Goal: Use online tool/utility: Utilize a website feature to perform a specific function

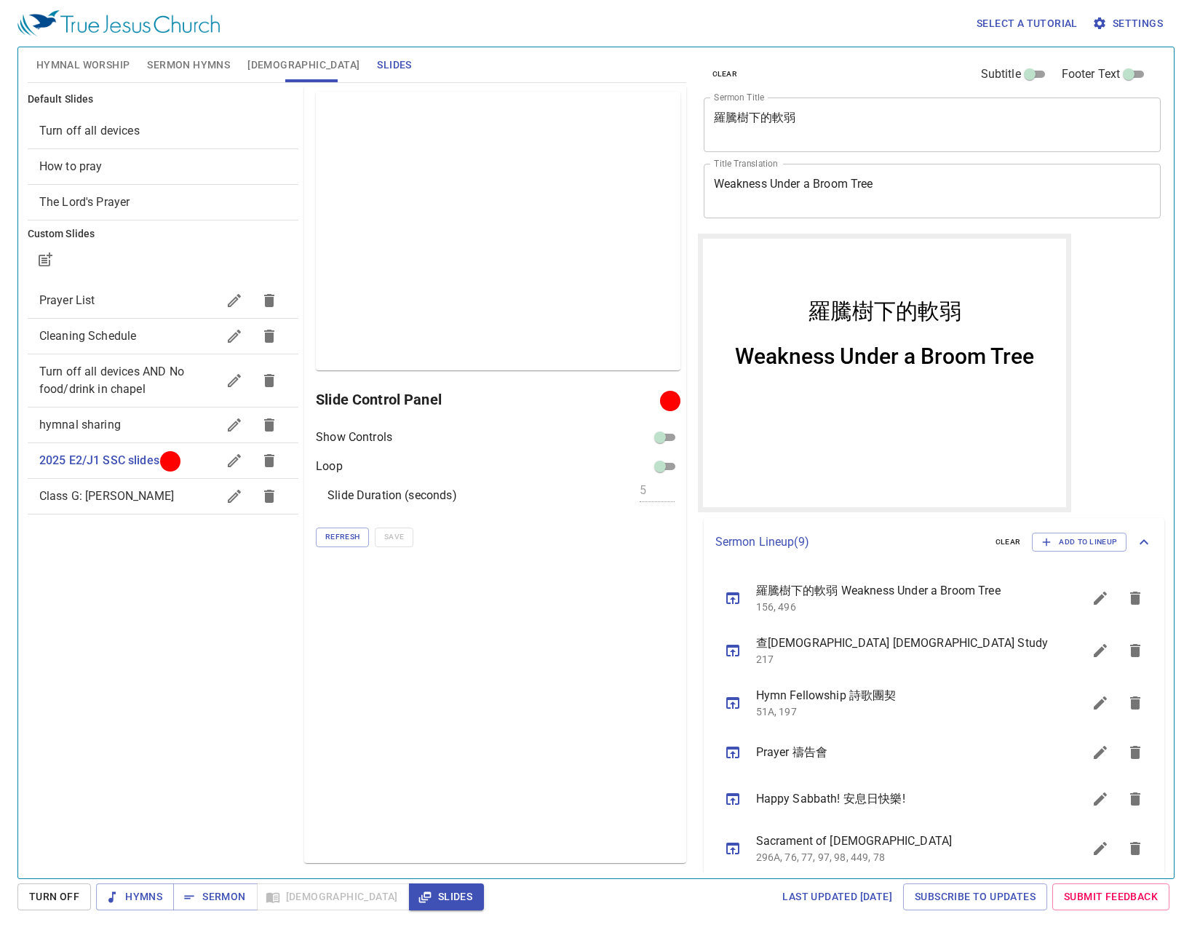
scroll to position [165, 0]
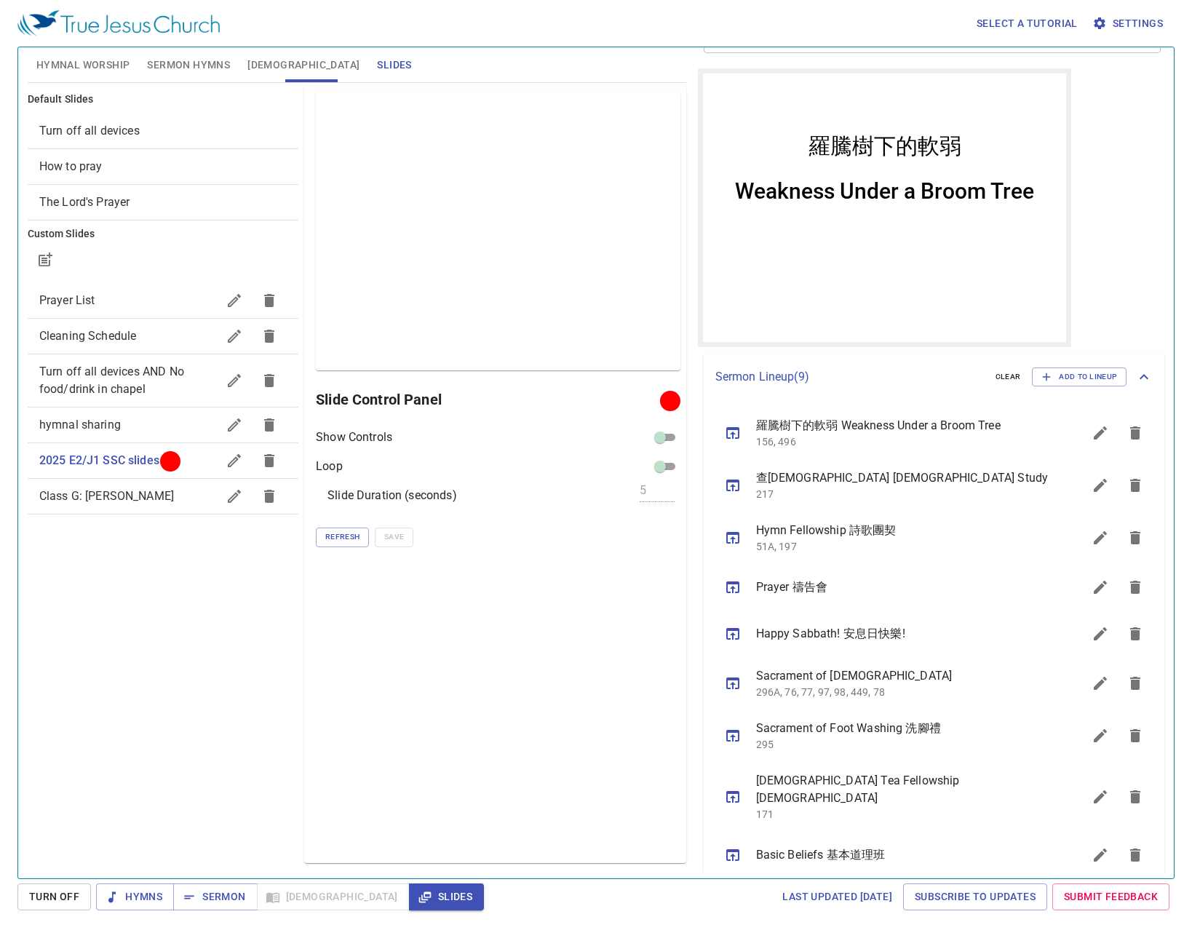
click at [645, 707] on div "Preview Only Slide Control Panel Show Controls Loop Slide Duration (seconds) 5 …" at bounding box center [494, 474] width 381 height 777
click at [108, 485] on div "Class G: [PERSON_NAME]" at bounding box center [163, 496] width 271 height 35
checkbox input "true"
click at [232, 499] on icon "button" at bounding box center [234, 496] width 13 height 13
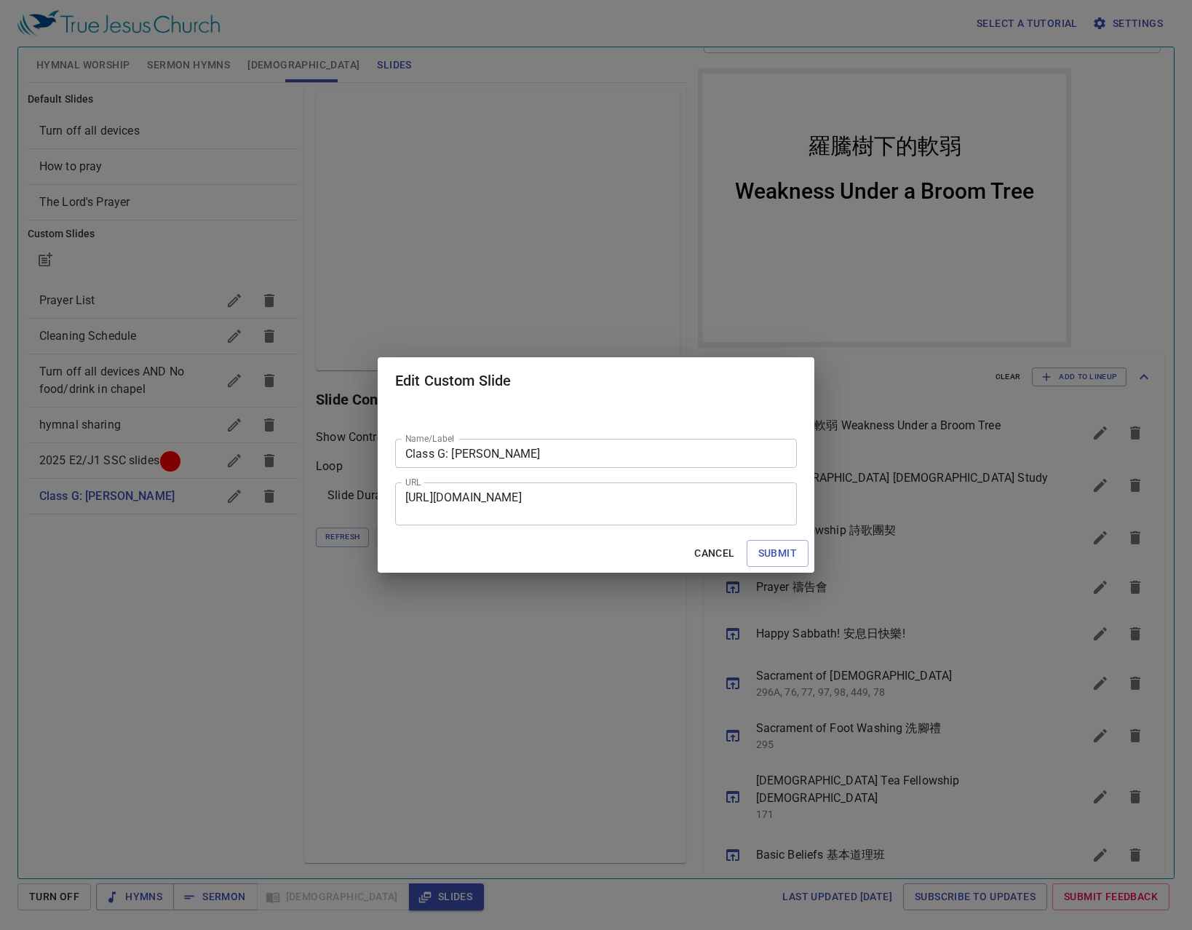
drag, startPoint x: 579, startPoint y: 780, endPoint x: 788, endPoint y: 608, distance: 270.4
click at [586, 778] on div "Edit Custom Slide Name/Label Class G: [PERSON_NAME] Name/Label URL [URL][DOMAIN…" at bounding box center [596, 465] width 1192 height 930
click at [760, 562] on span "Submit" at bounding box center [778, 554] width 39 height 18
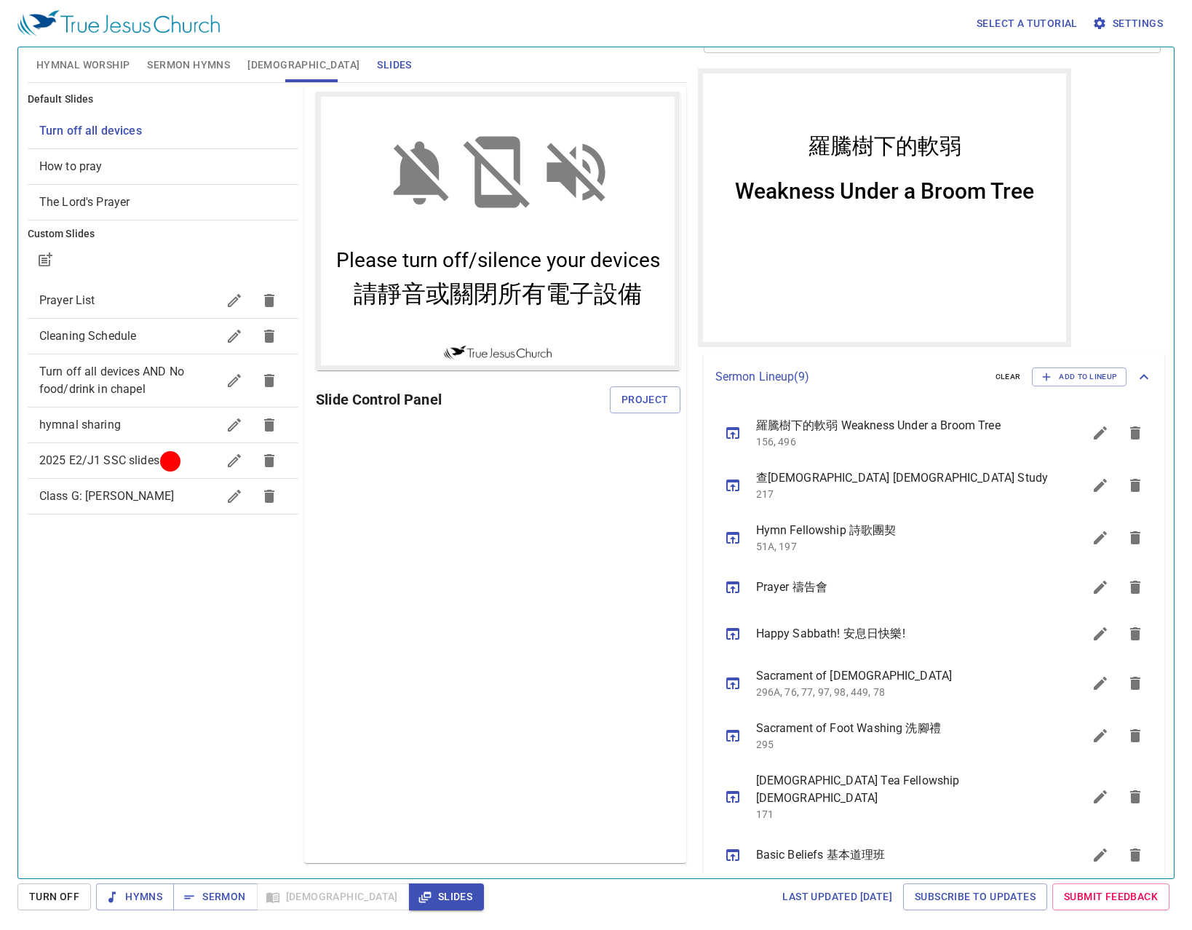
scroll to position [0, 0]
click at [121, 497] on span "Class G: [PERSON_NAME]" at bounding box center [128, 496] width 178 height 17
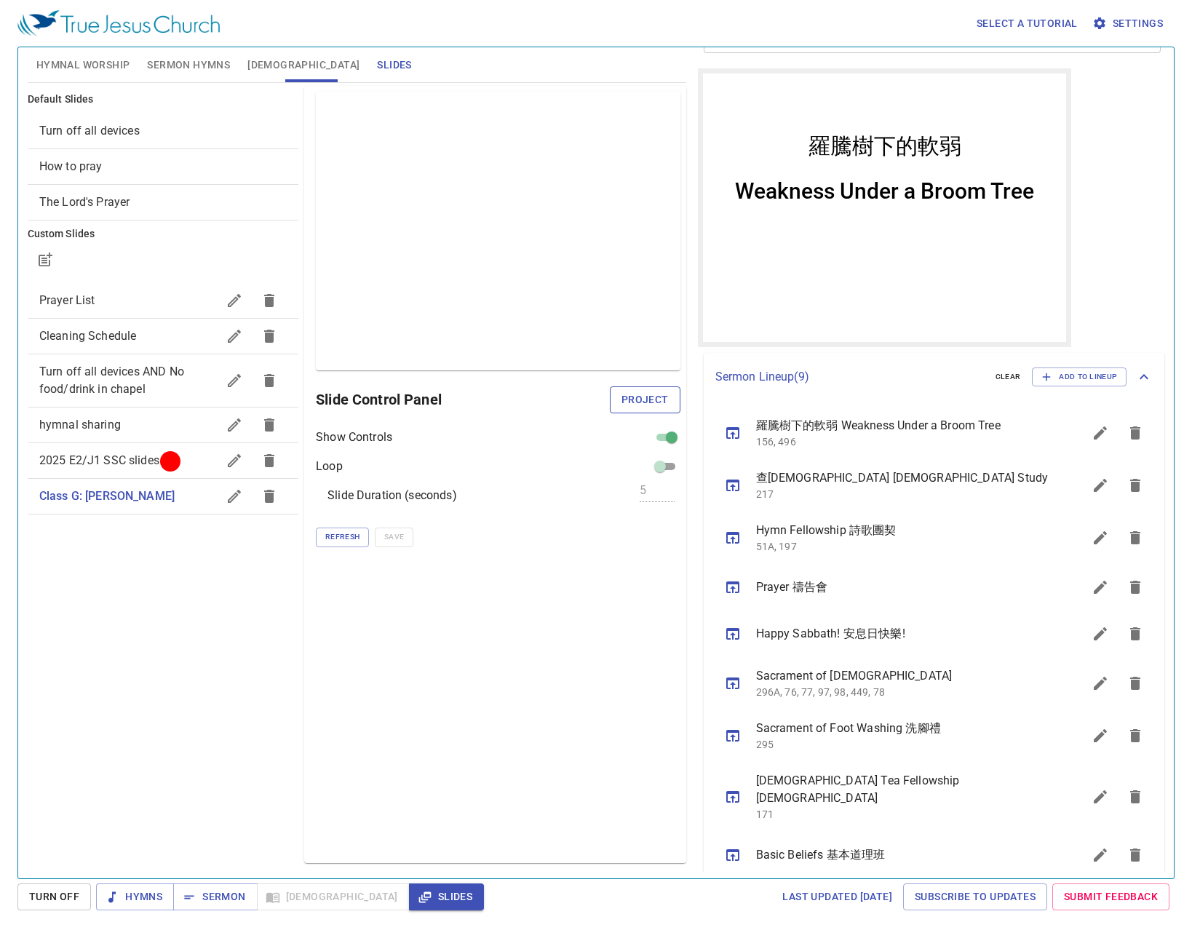
click at [650, 405] on span "Project" at bounding box center [645, 400] width 47 height 18
click at [668, 444] on input "checkbox" at bounding box center [672, 440] width 52 height 17
checkbox input "false"
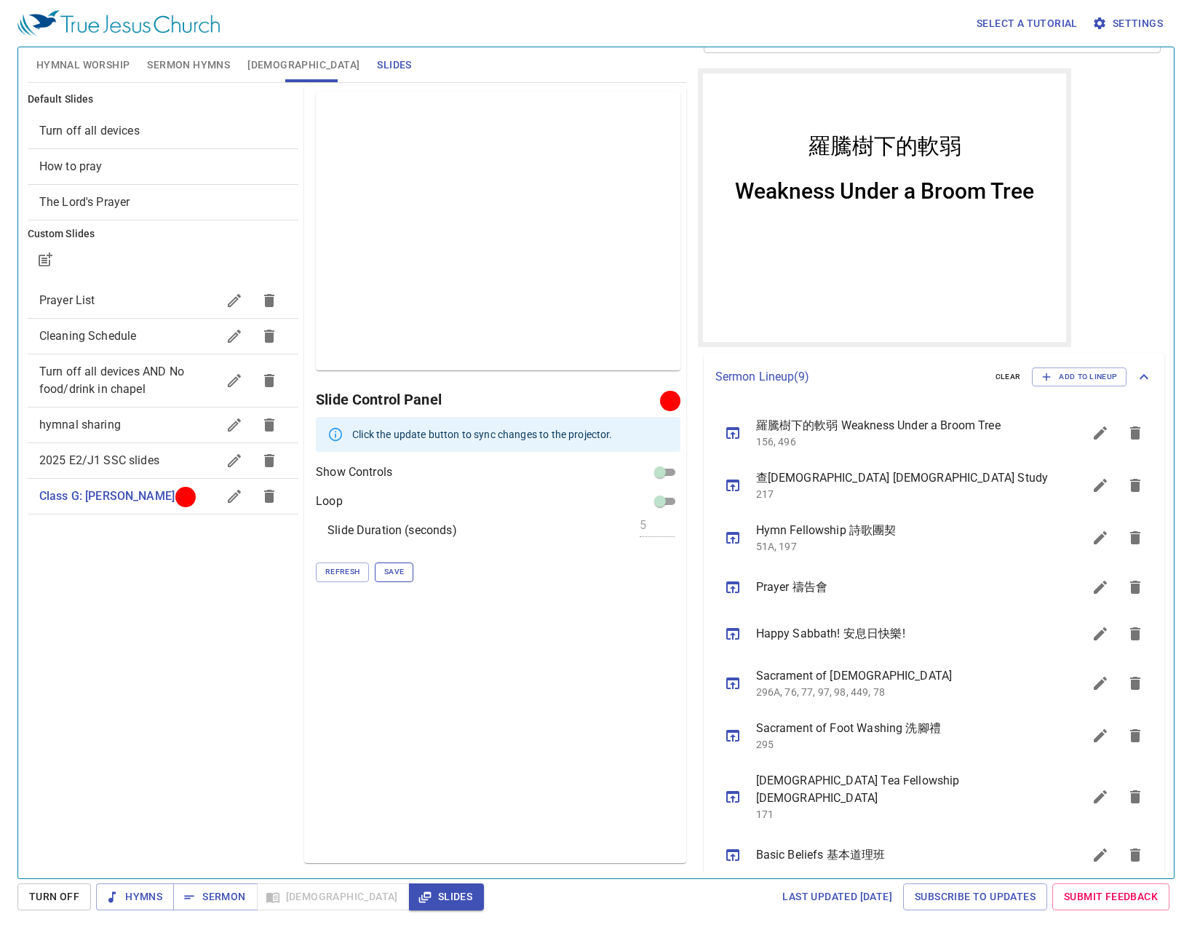
click at [399, 573] on span "Save" at bounding box center [394, 572] width 20 height 13
